Goal: Check status: Check status

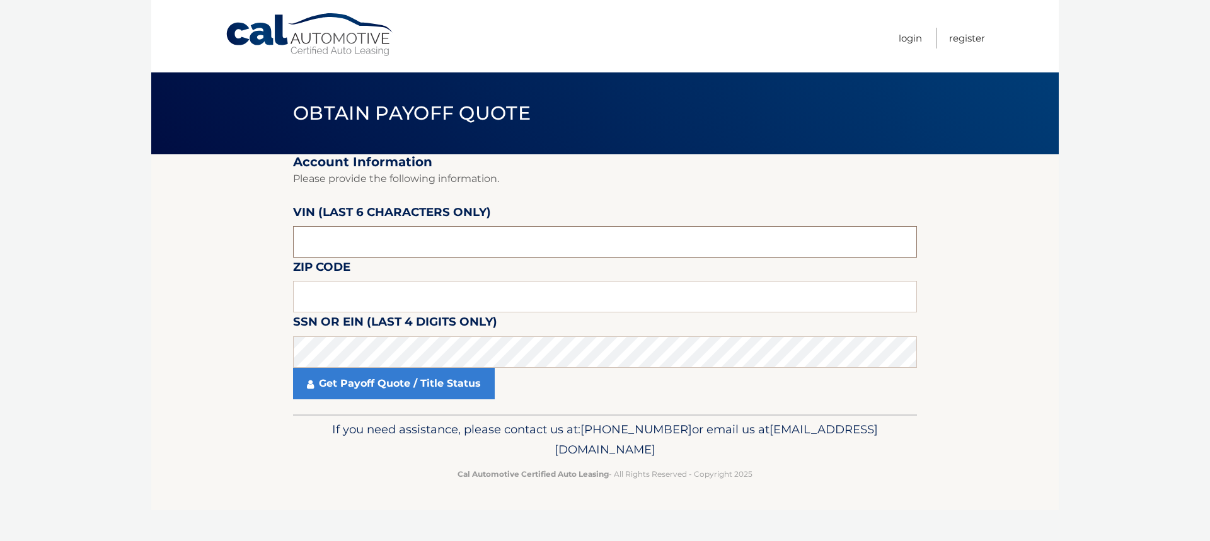
click at [409, 244] on input "text" at bounding box center [605, 242] width 624 height 32
type input "203595"
type input "10980"
click at [449, 388] on link "Get Payoff Quote / Title Status" at bounding box center [394, 384] width 202 height 32
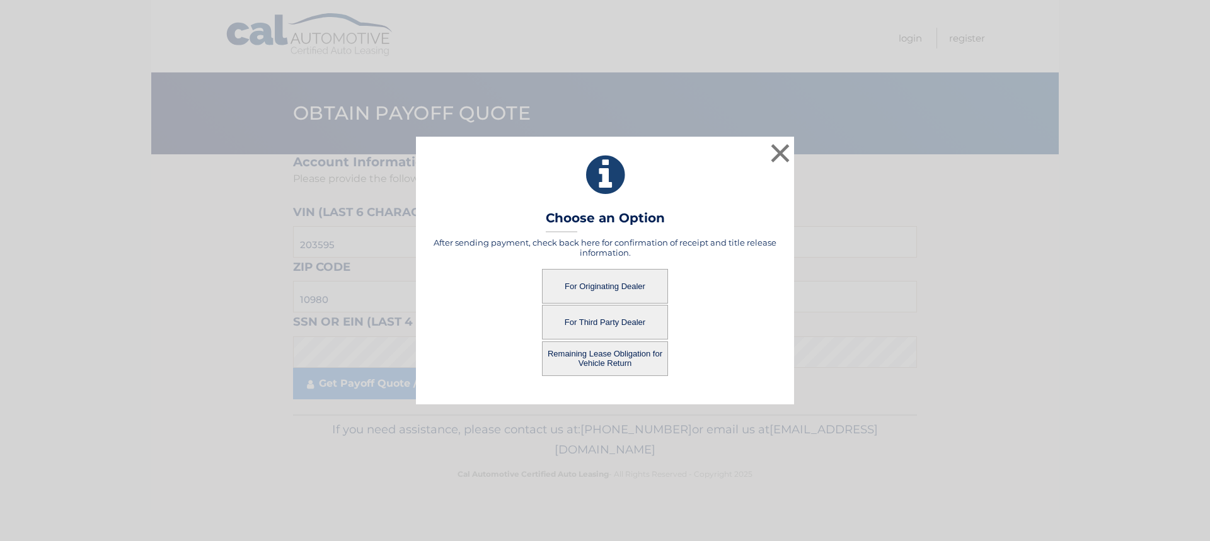
click at [629, 320] on button "For Third Party Dealer" at bounding box center [605, 322] width 126 height 35
click at [585, 321] on button "For Third Party Dealer" at bounding box center [605, 322] width 126 height 35
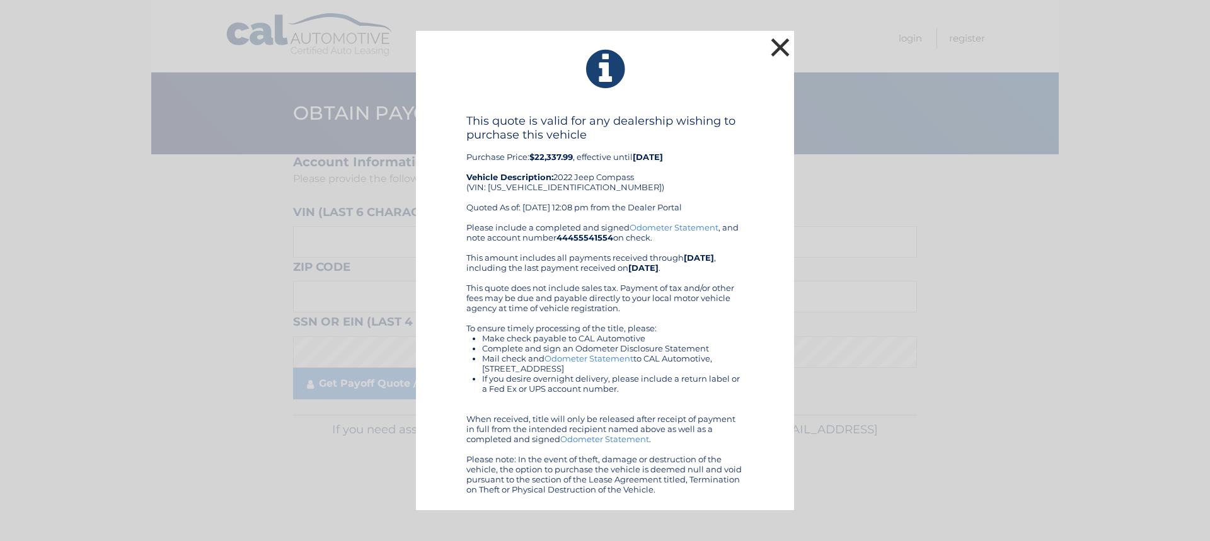
click at [789, 45] on button "×" at bounding box center [779, 47] width 25 height 25
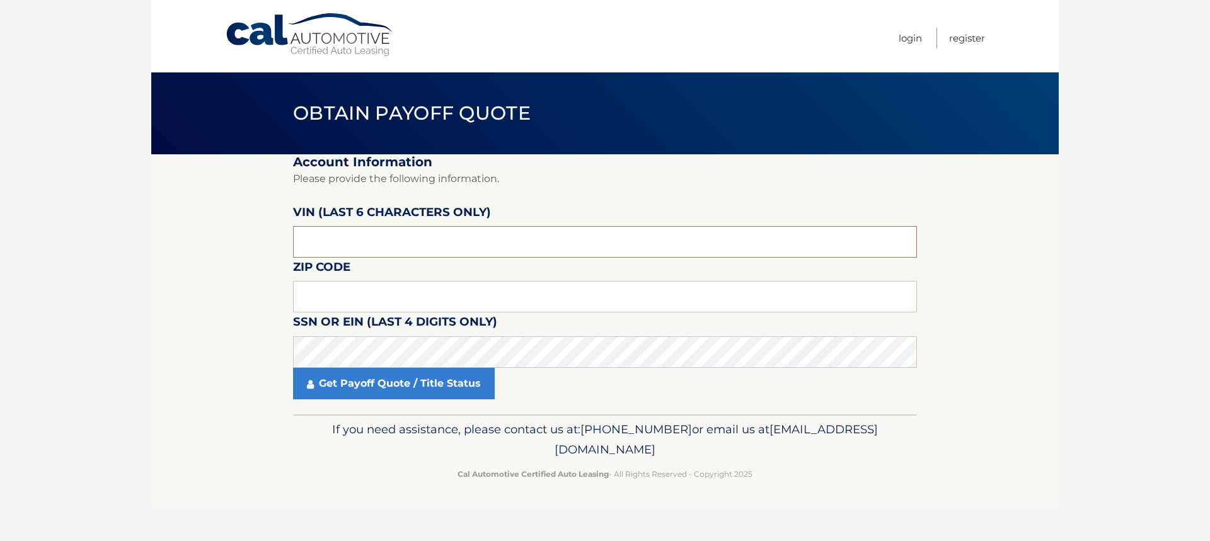
click at [354, 248] on input "text" at bounding box center [605, 242] width 624 height 32
type input "203595"
click at [706, 302] on input "text" at bounding box center [605, 297] width 624 height 32
type input "10980"
click button "For Originating Dealer" at bounding box center [0, 0] width 0 height 0
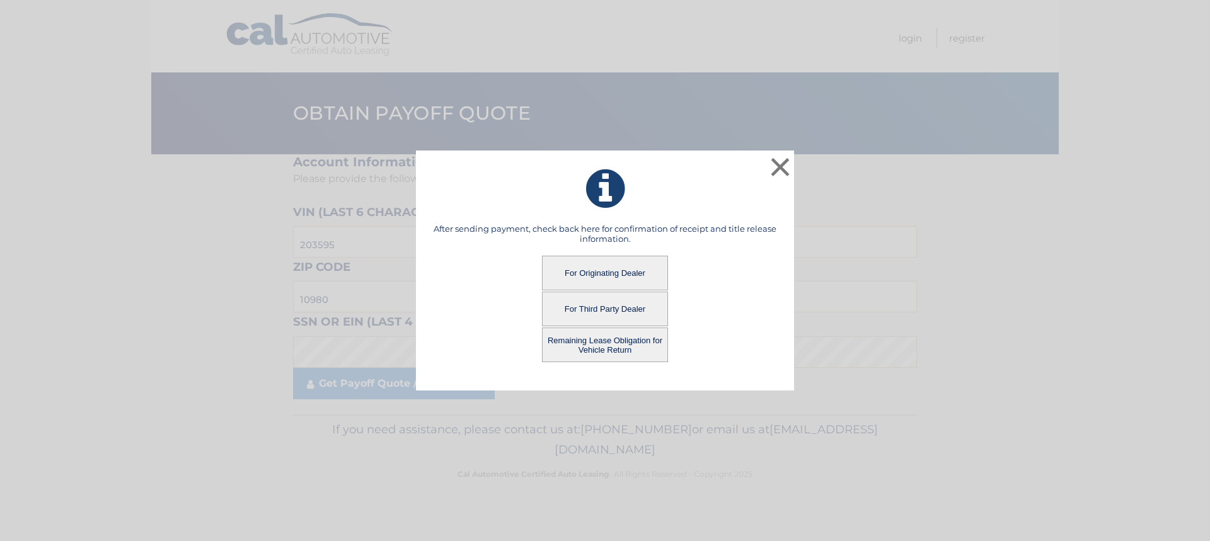
click at [643, 266] on button "For Originating Dealer" at bounding box center [605, 273] width 126 height 35
click at [597, 273] on button "For Originating Dealer" at bounding box center [605, 273] width 126 height 35
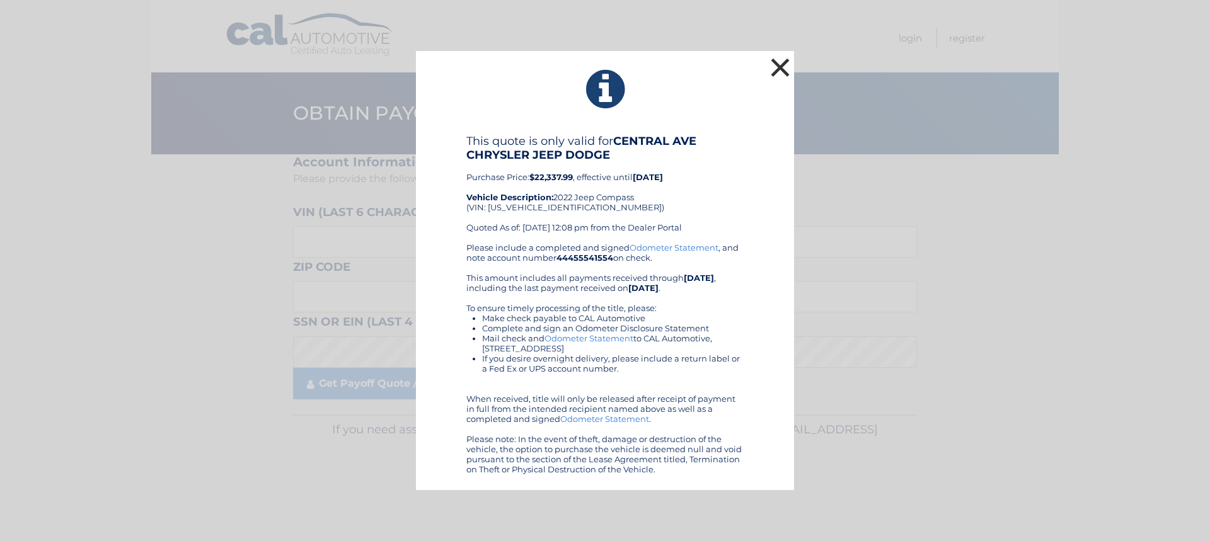
click at [784, 62] on button "×" at bounding box center [779, 67] width 25 height 25
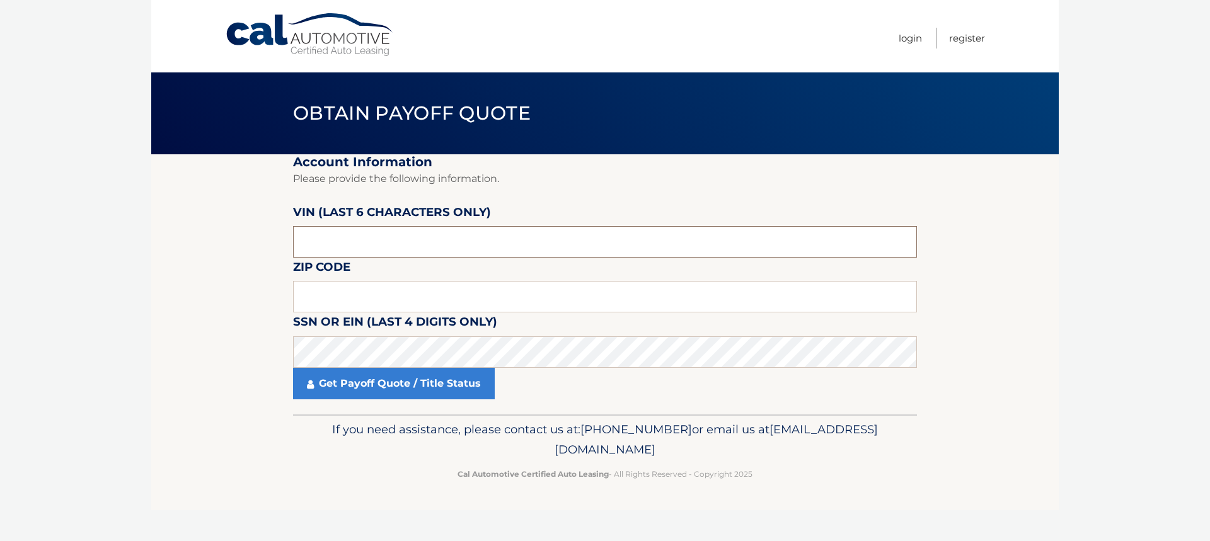
click at [444, 232] on input "text" at bounding box center [605, 242] width 624 height 32
type input "203595"
click at [731, 289] on input "text" at bounding box center [605, 297] width 624 height 32
type input "10980"
click button "For Originating Dealer" at bounding box center [0, 0] width 0 height 0
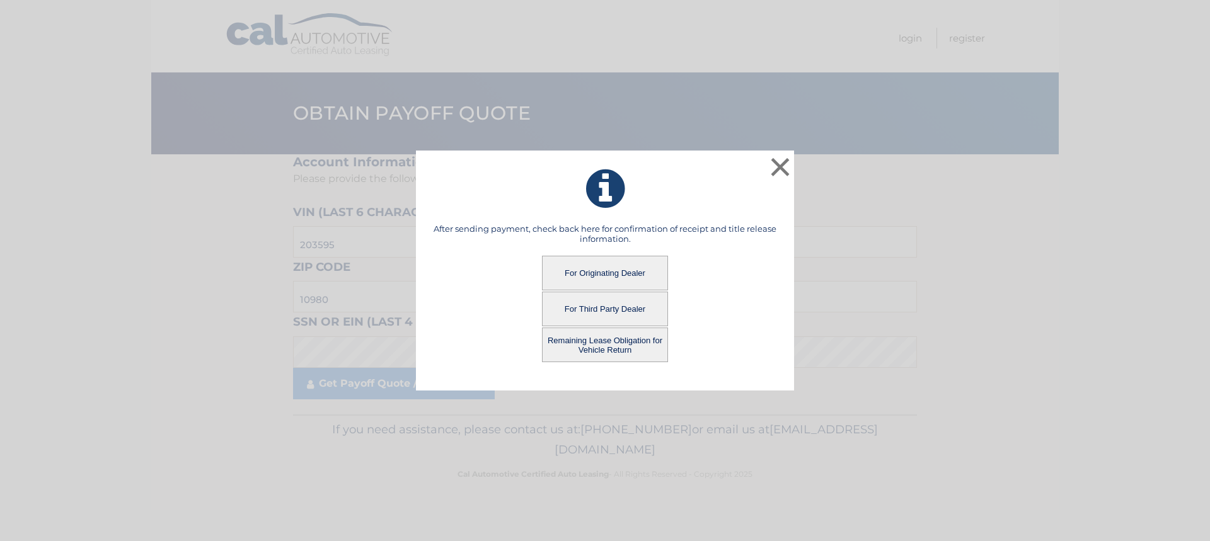
click at [594, 273] on button "For Originating Dealer" at bounding box center [605, 273] width 126 height 35
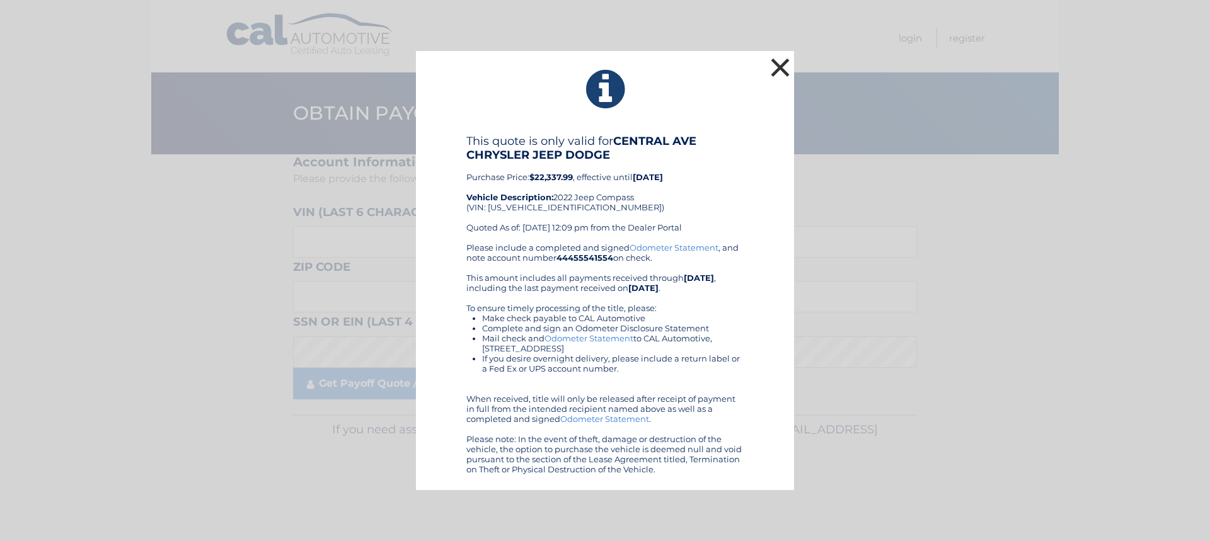
drag, startPoint x: 650, startPoint y: 211, endPoint x: 781, endPoint y: 60, distance: 200.1
click at [781, 60] on button "×" at bounding box center [779, 67] width 25 height 25
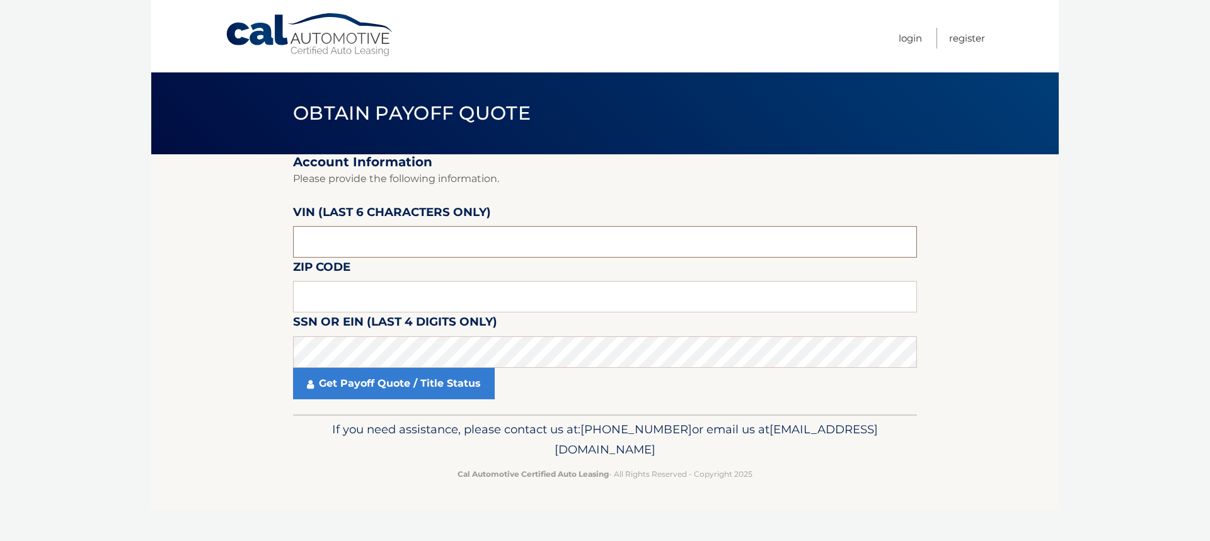
click at [438, 243] on input "text" at bounding box center [605, 242] width 624 height 32
type input "203595"
click at [791, 290] on input "text" at bounding box center [605, 297] width 624 height 32
type input "10980"
click at [331, 381] on link "Get Payoff Quote / Title Status" at bounding box center [394, 384] width 202 height 32
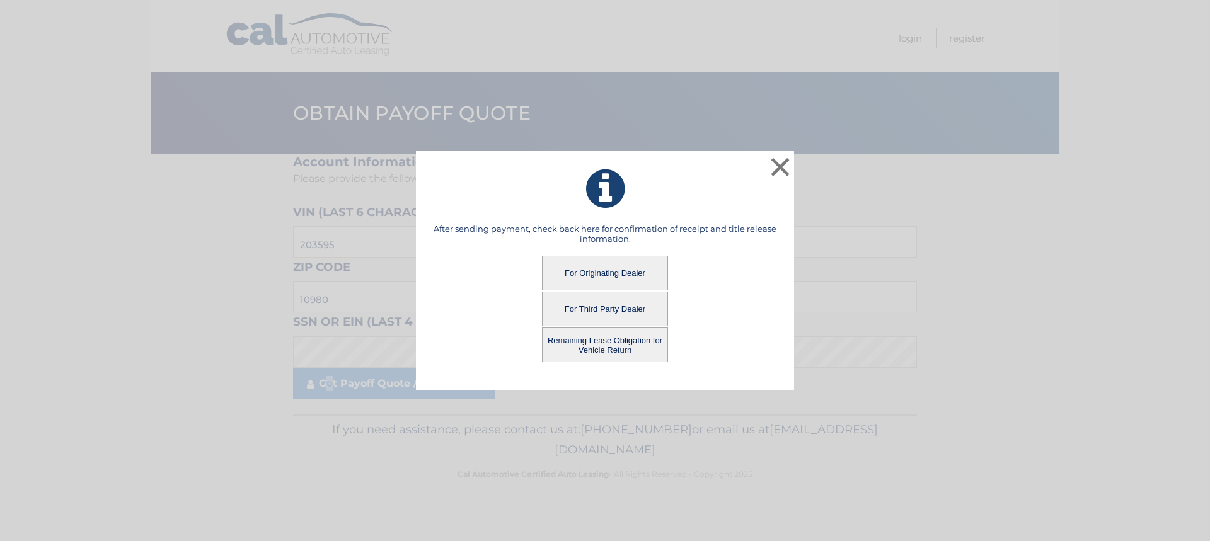
click at [592, 303] on button "For Third Party Dealer" at bounding box center [605, 309] width 126 height 35
click at [594, 310] on button "For Third Party Dealer" at bounding box center [605, 309] width 126 height 35
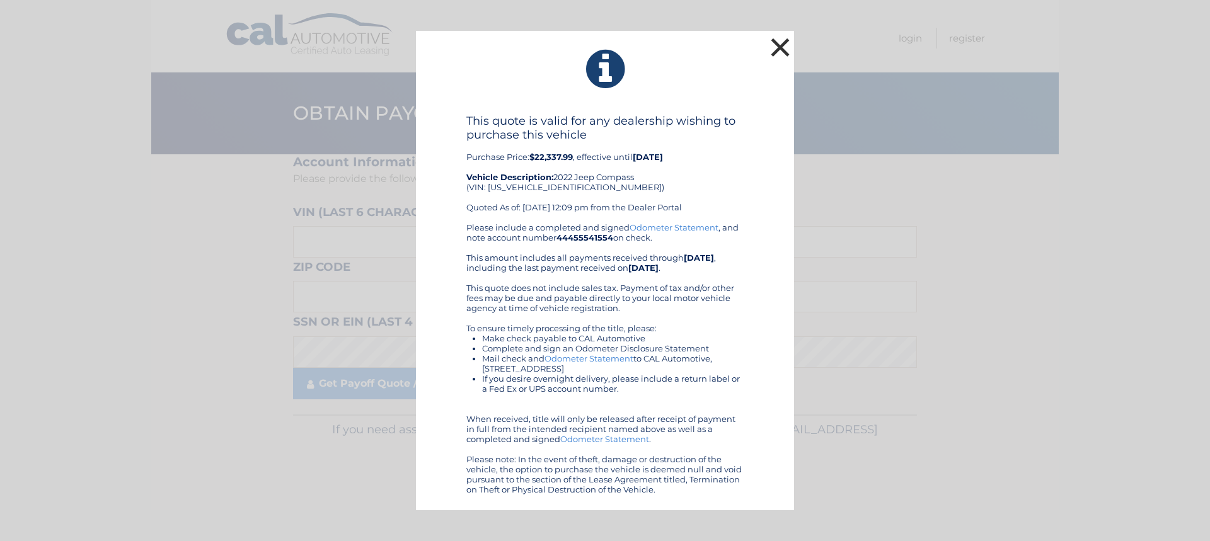
click at [770, 43] on button "×" at bounding box center [779, 47] width 25 height 25
